Goal: Find specific page/section: Find specific page/section

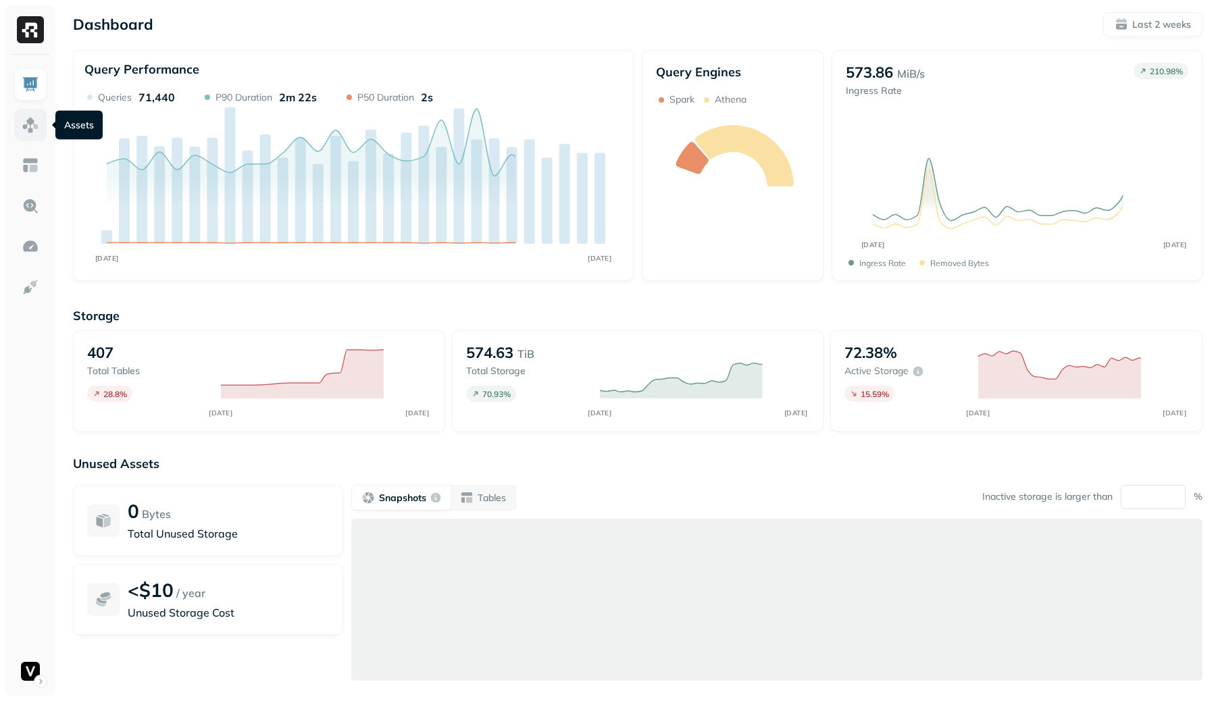
click at [32, 119] on img at bounding box center [31, 125] width 18 height 18
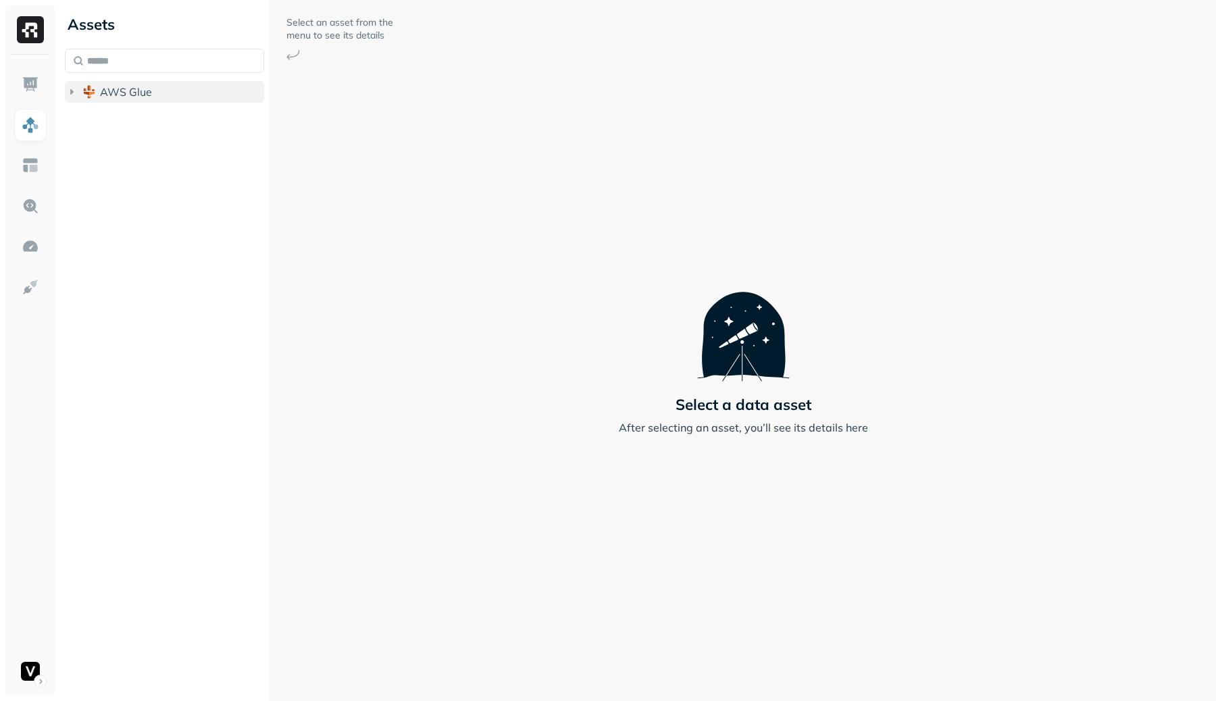
click at [101, 96] on span "AWS Glue" at bounding box center [126, 92] width 52 height 14
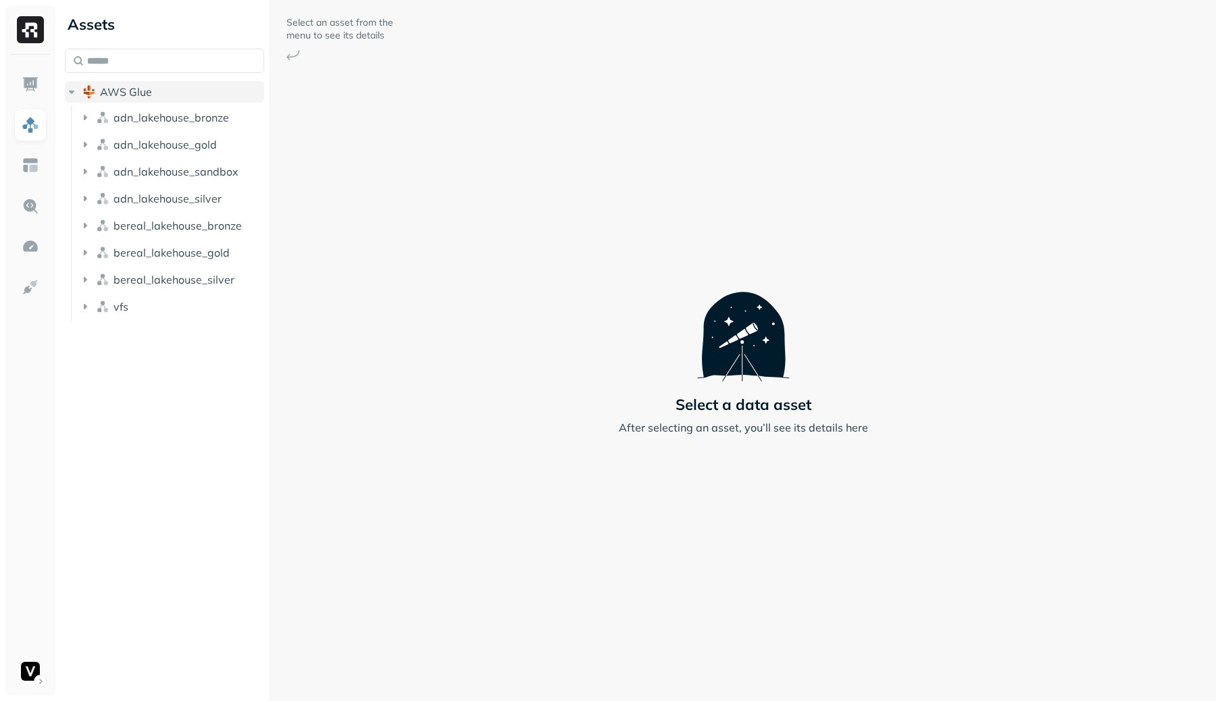
click at [101, 96] on span "AWS Glue" at bounding box center [126, 92] width 52 height 14
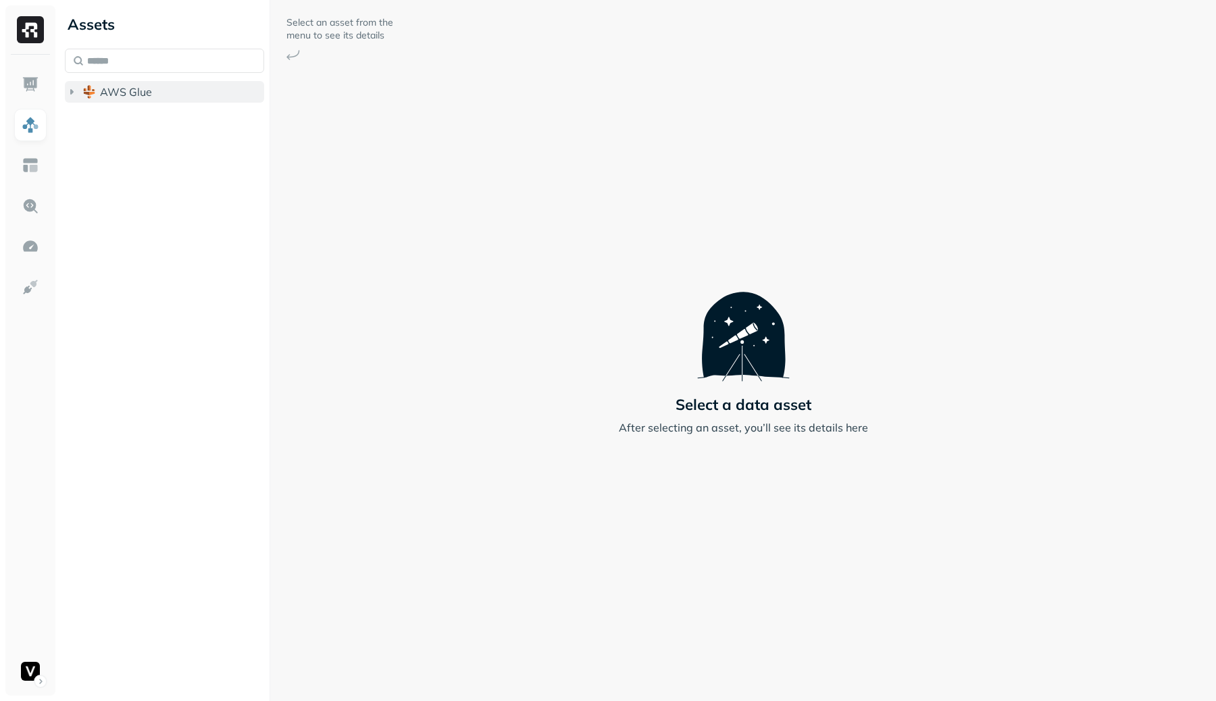
click at [204, 92] on button "AWS Glue" at bounding box center [164, 92] width 199 height 22
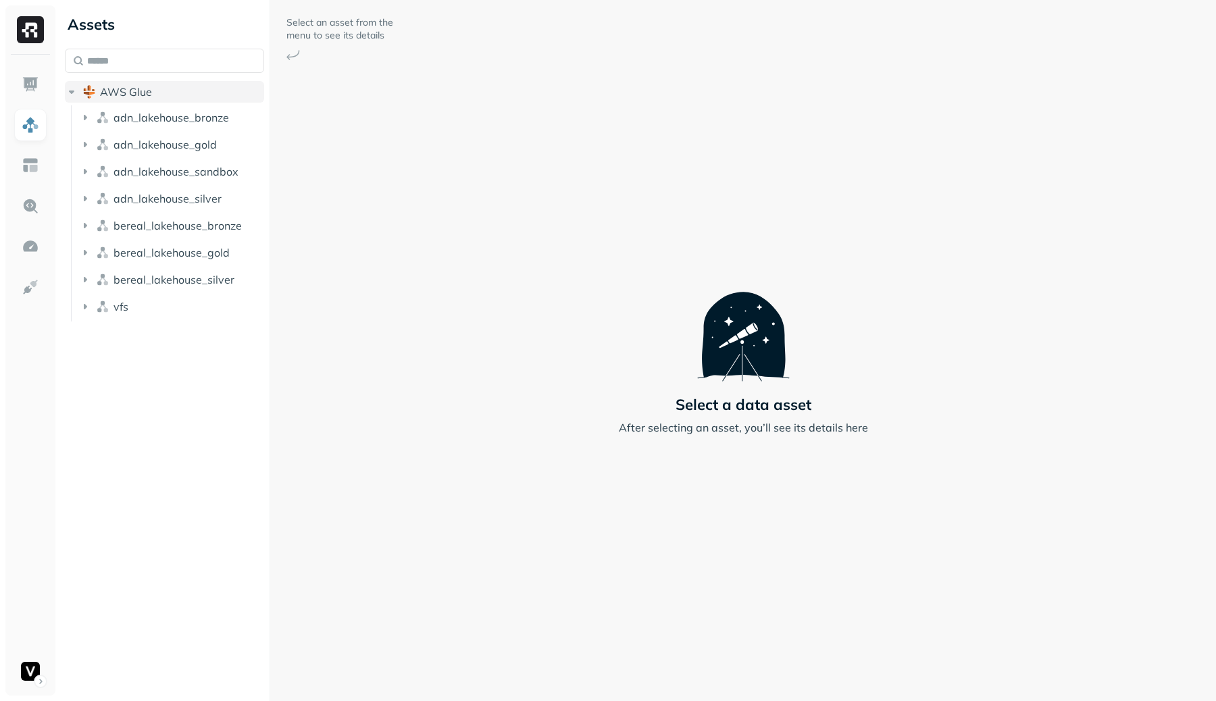
click at [204, 92] on button "AWS Glue" at bounding box center [164, 92] width 199 height 22
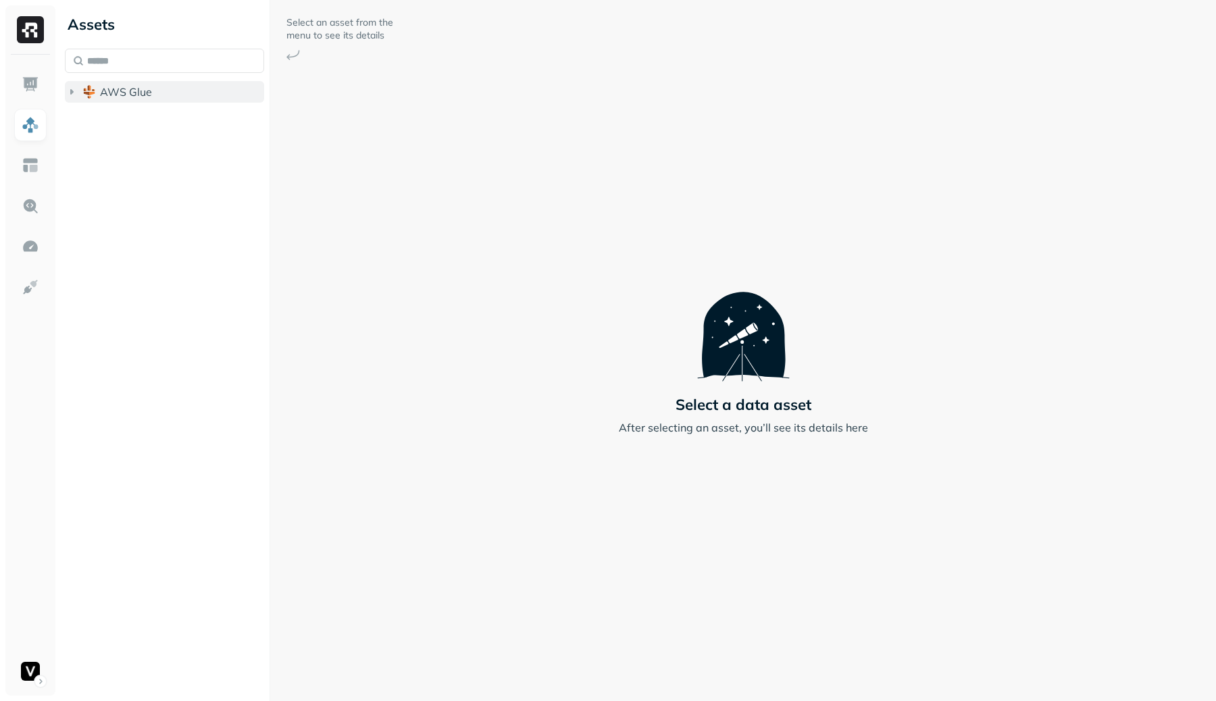
click at [110, 96] on span "AWS Glue" at bounding box center [126, 92] width 52 height 14
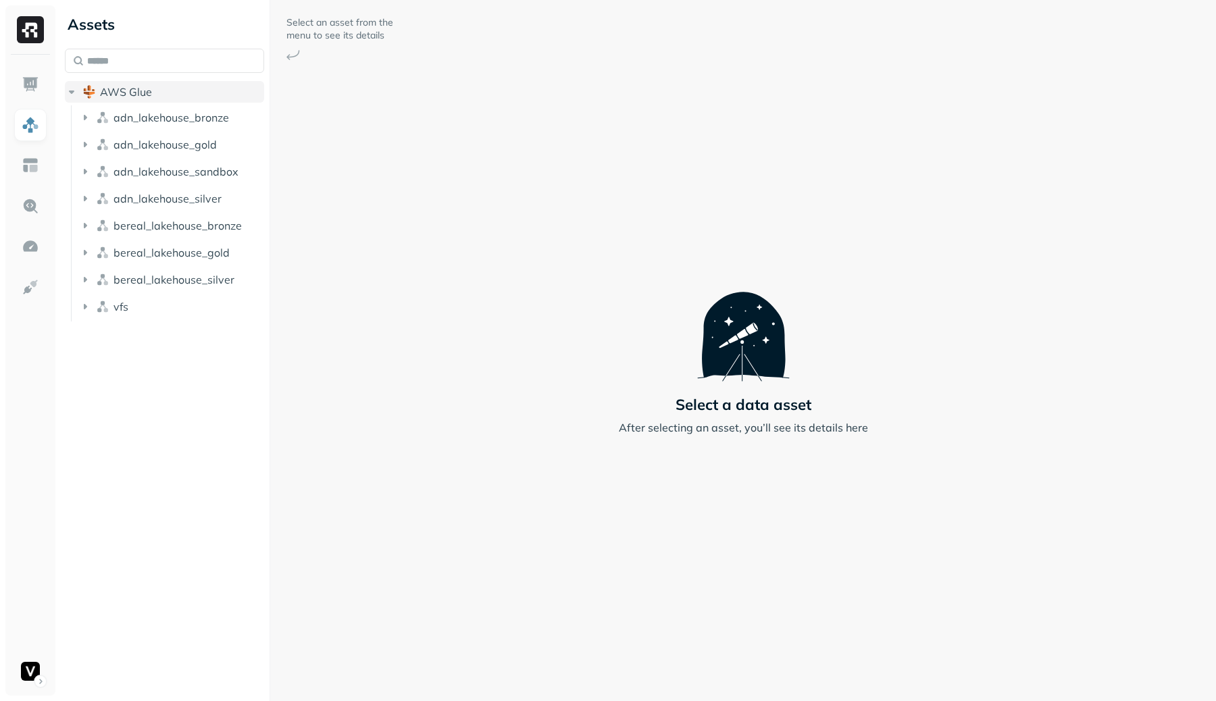
click at [110, 96] on span "AWS Glue" at bounding box center [126, 92] width 52 height 14
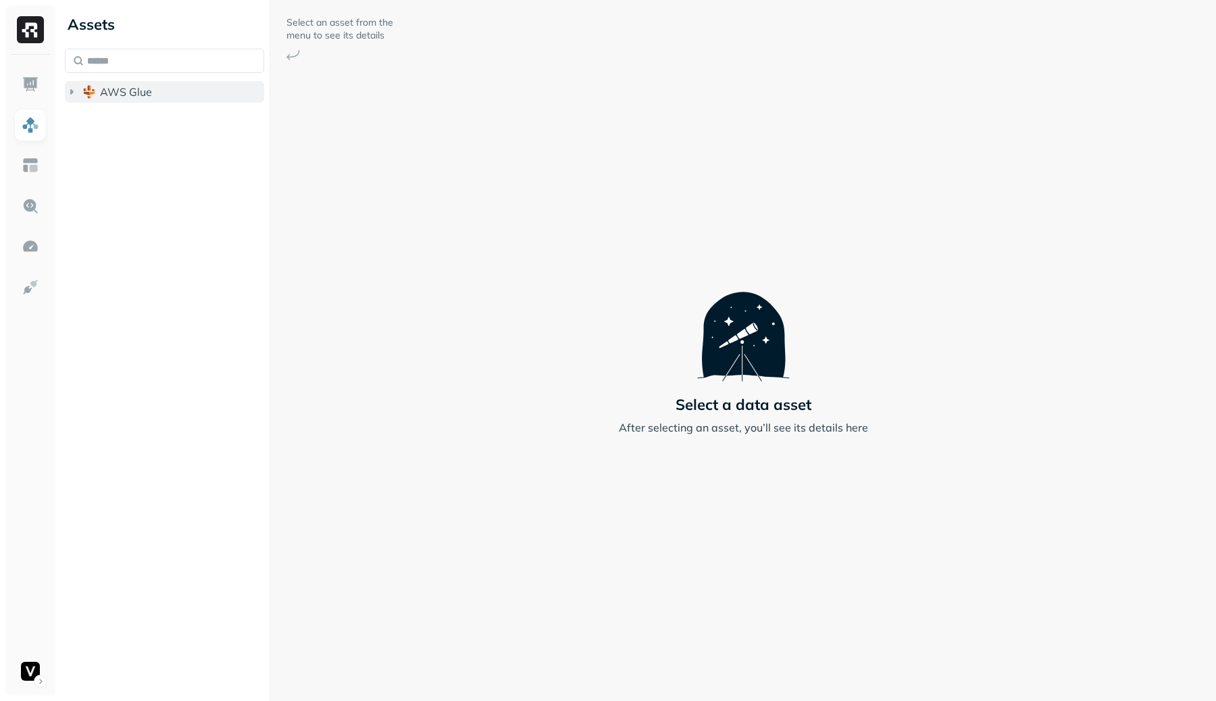
click at [150, 95] on span "AWS Glue" at bounding box center [126, 92] width 52 height 14
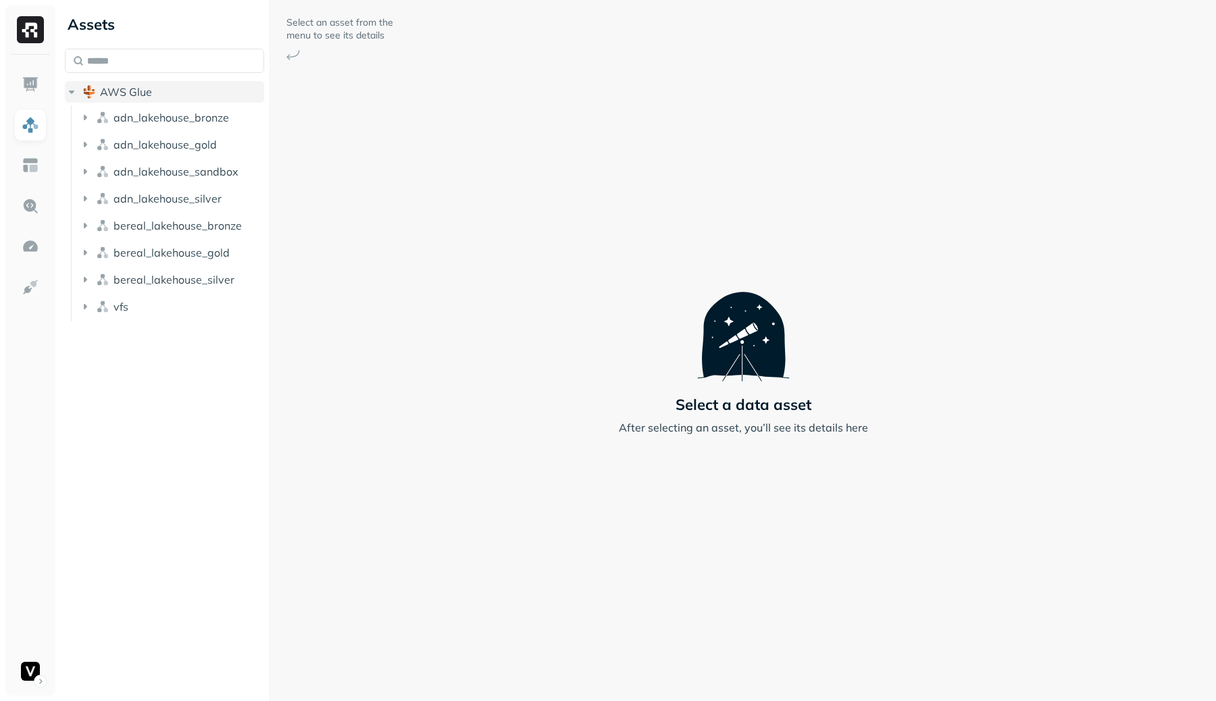
click at [150, 95] on span "AWS Glue" at bounding box center [126, 92] width 52 height 14
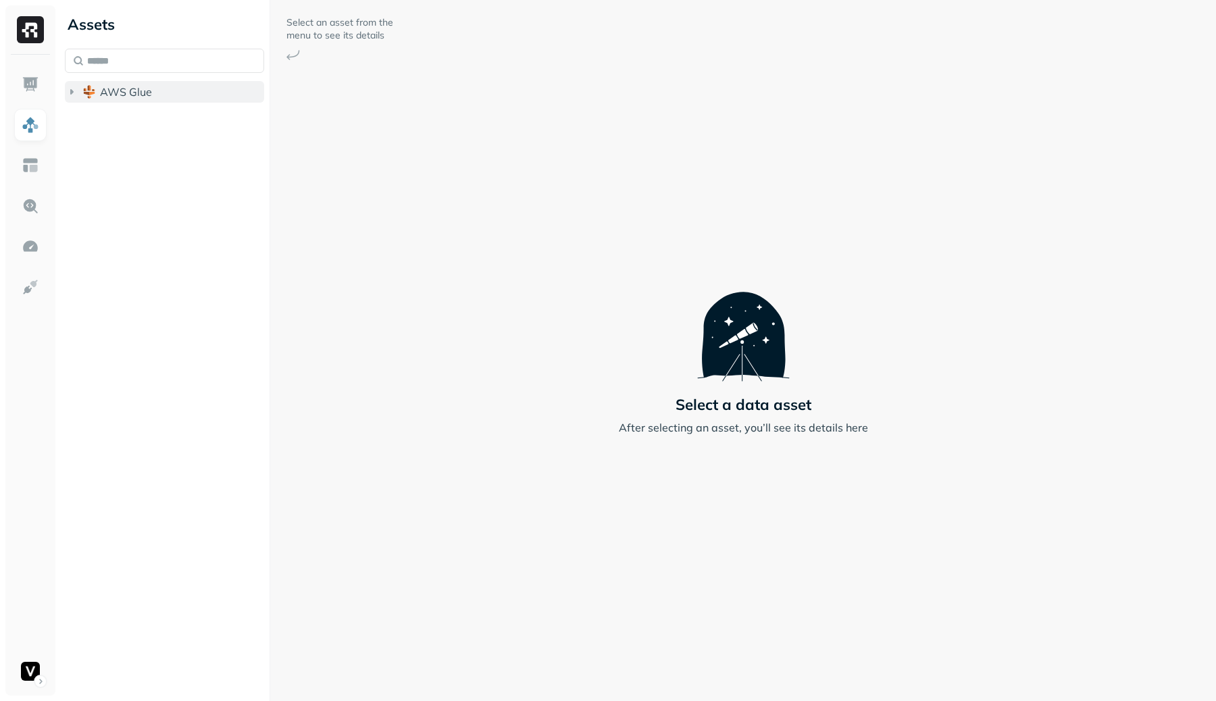
click at [180, 86] on button "AWS Glue" at bounding box center [164, 92] width 199 height 22
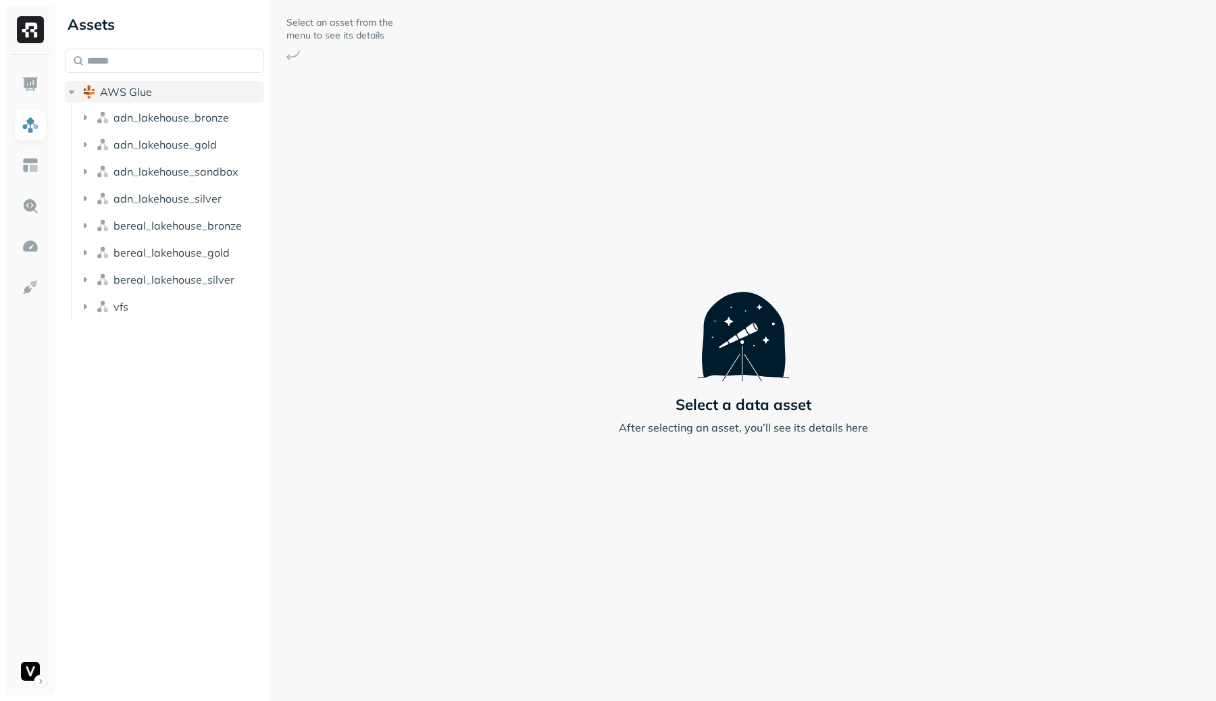
click at [180, 86] on button "AWS Glue" at bounding box center [164, 92] width 199 height 22
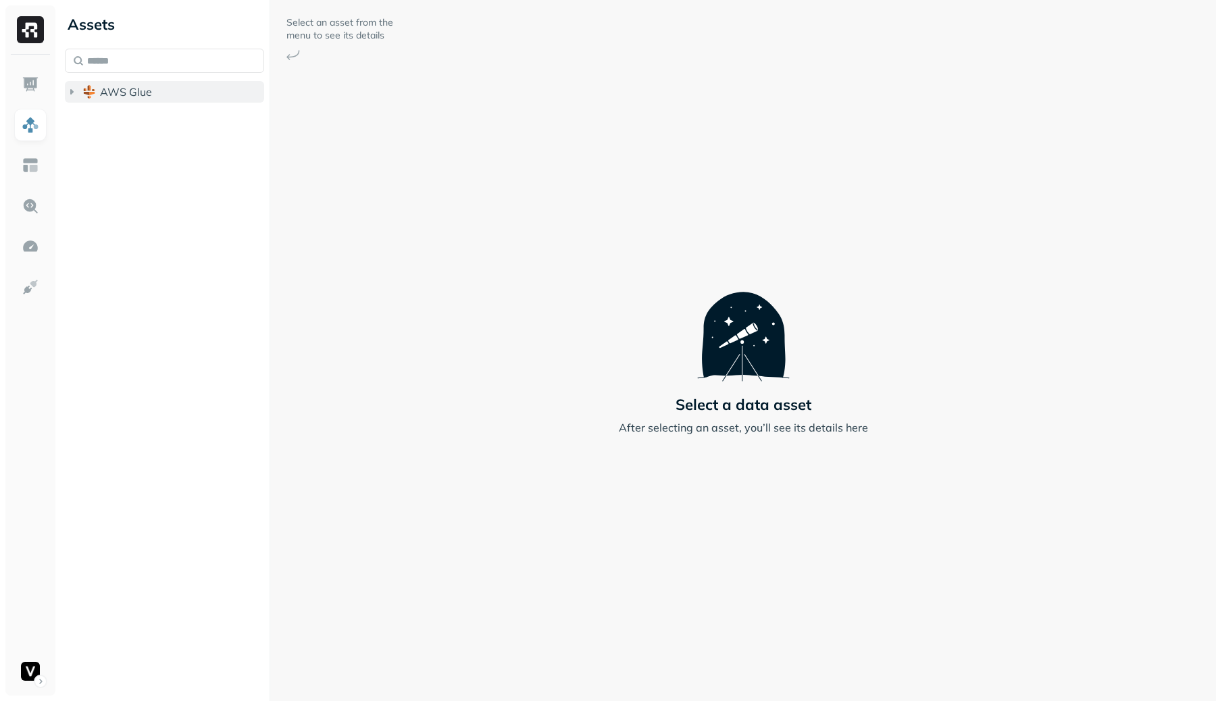
click at [180, 86] on button "AWS Glue" at bounding box center [164, 92] width 199 height 22
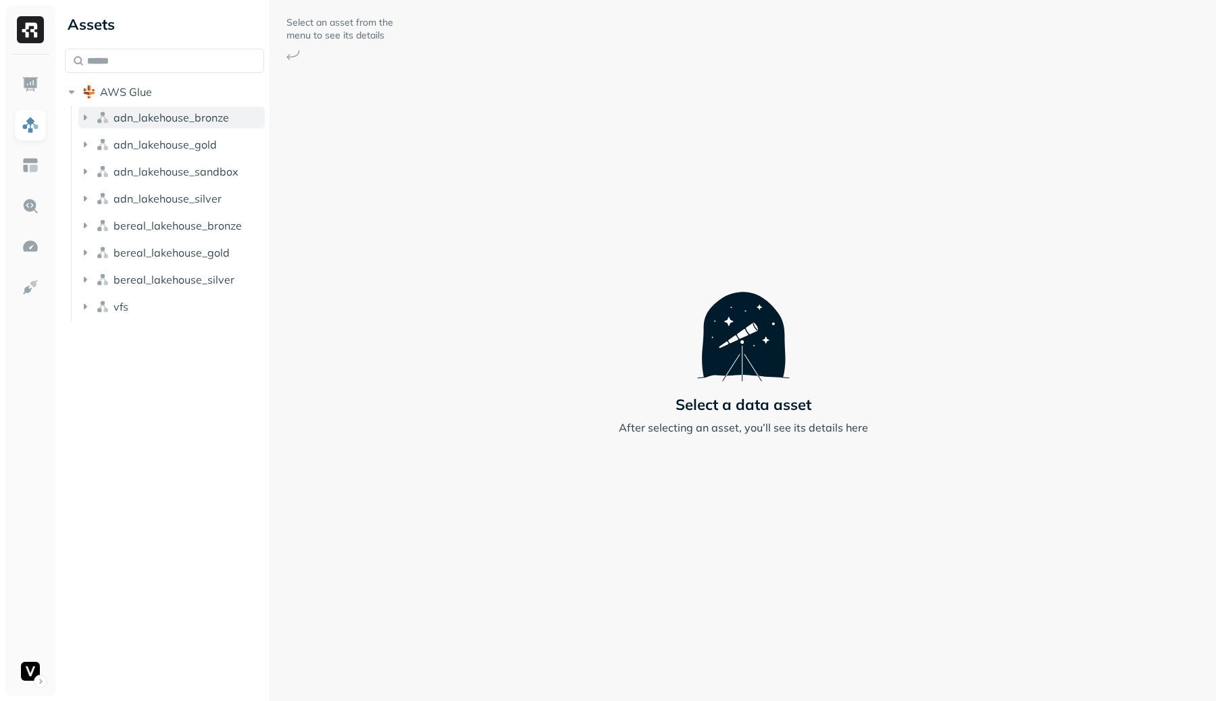
click at [169, 123] on span "adn_lakehouse_bronze" at bounding box center [172, 118] width 116 height 14
click at [157, 101] on button "AWS Glue" at bounding box center [164, 92] width 199 height 22
